Goal: Transaction & Acquisition: Purchase product/service

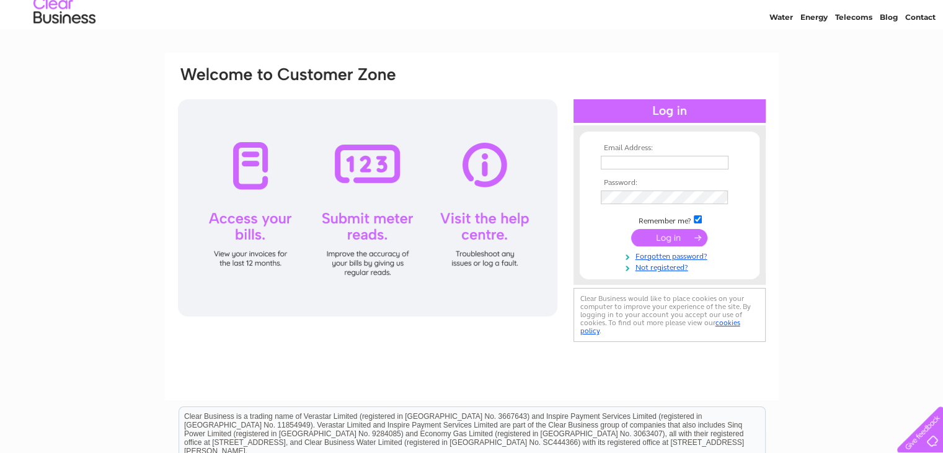
scroll to position [62, 0]
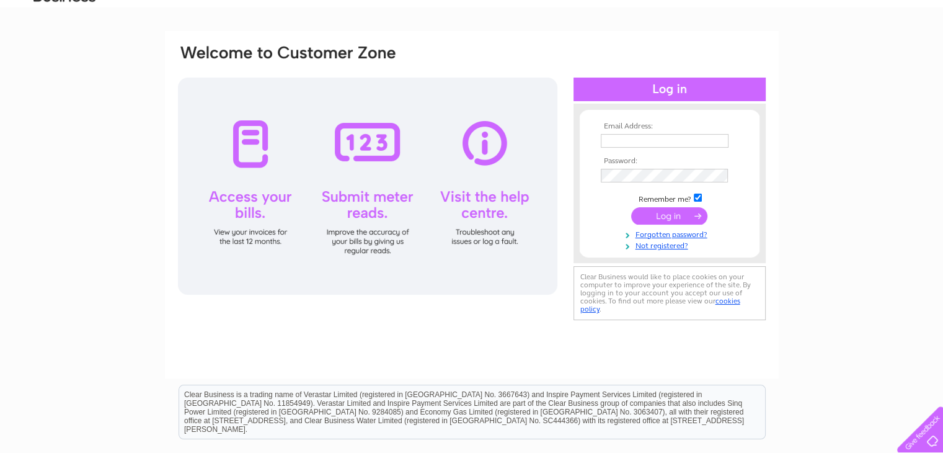
type input "sandra.nicholls1@btinternet.com"
click at [667, 214] on input "submit" at bounding box center [669, 215] width 76 height 17
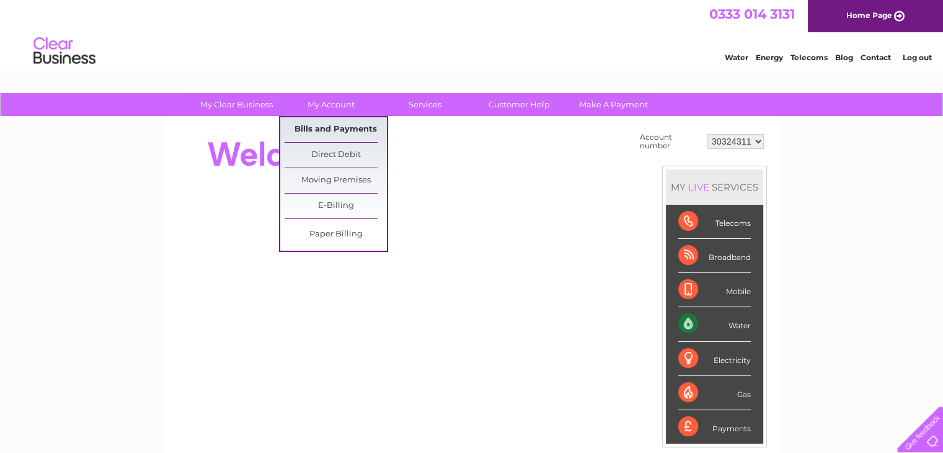
click at [331, 129] on link "Bills and Payments" at bounding box center [336, 129] width 102 height 25
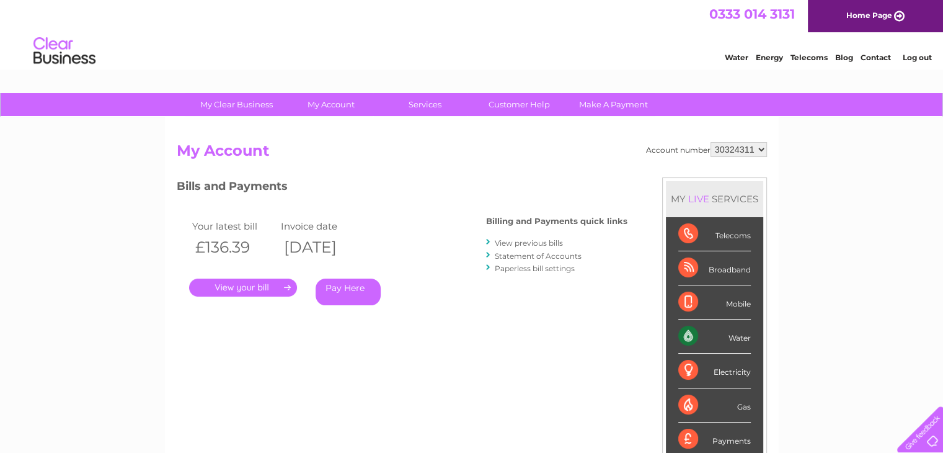
click at [502, 245] on link "View previous bills" at bounding box center [529, 242] width 68 height 9
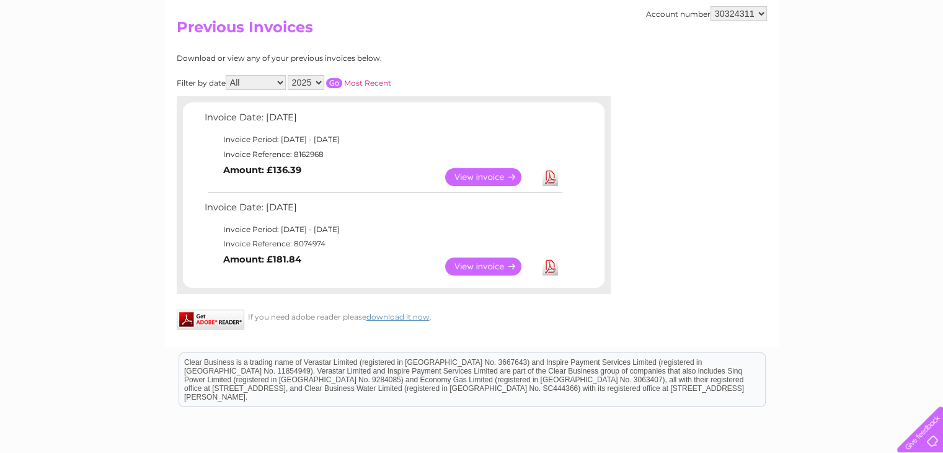
scroll to position [124, 0]
click at [481, 265] on link "View" at bounding box center [490, 266] width 91 height 18
click at [491, 176] on link "View" at bounding box center [490, 176] width 91 height 18
click at [485, 263] on link "View" at bounding box center [490, 266] width 91 height 18
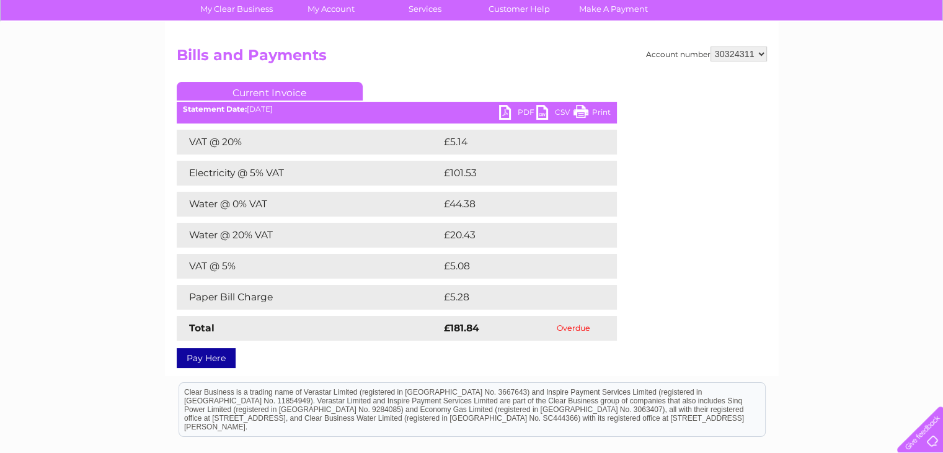
scroll to position [124, 0]
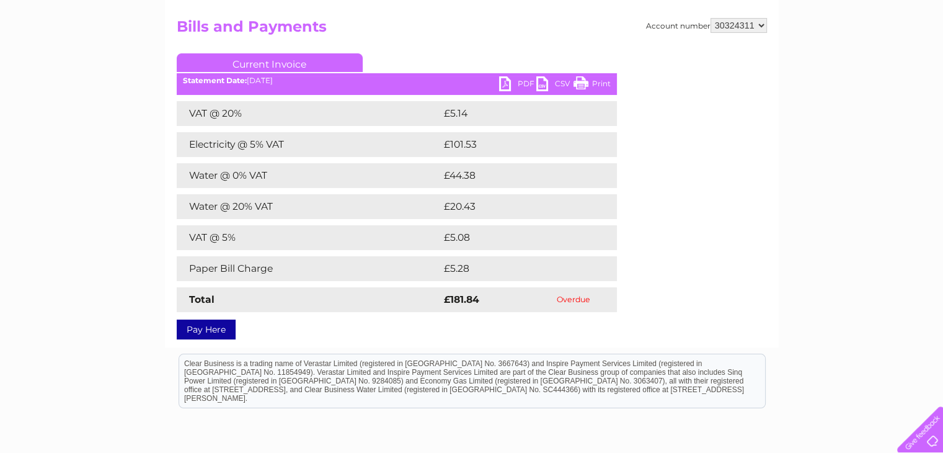
click at [202, 330] on link "Pay Here" at bounding box center [206, 329] width 59 height 20
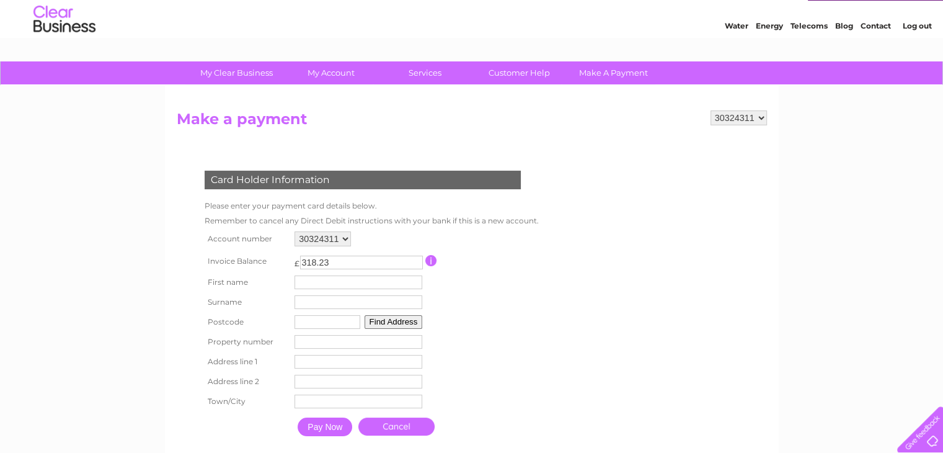
scroll to position [62, 0]
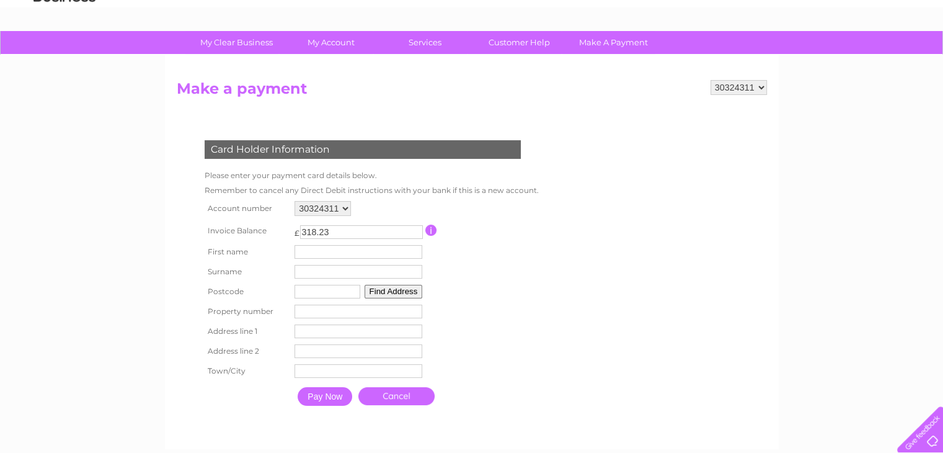
click at [397, 399] on link "Cancel" at bounding box center [396, 396] width 76 height 18
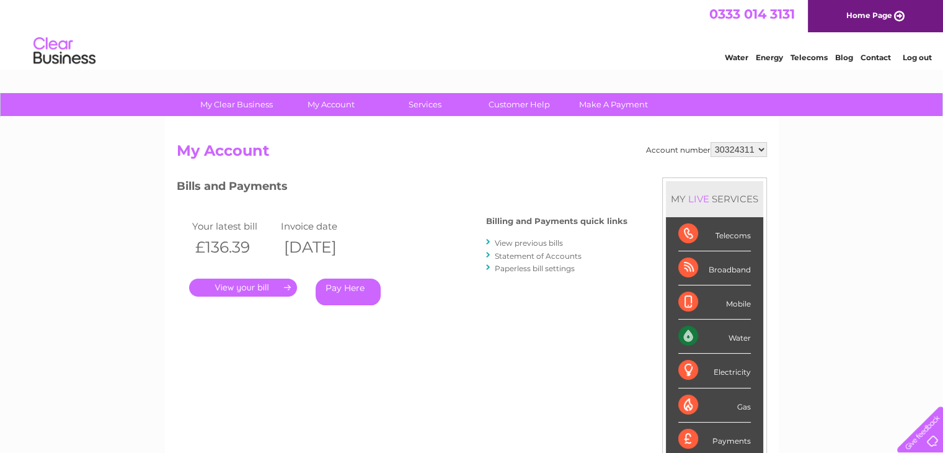
click at [920, 57] on link "Log out" at bounding box center [916, 57] width 29 height 9
